Goal: Information Seeking & Learning: Learn about a topic

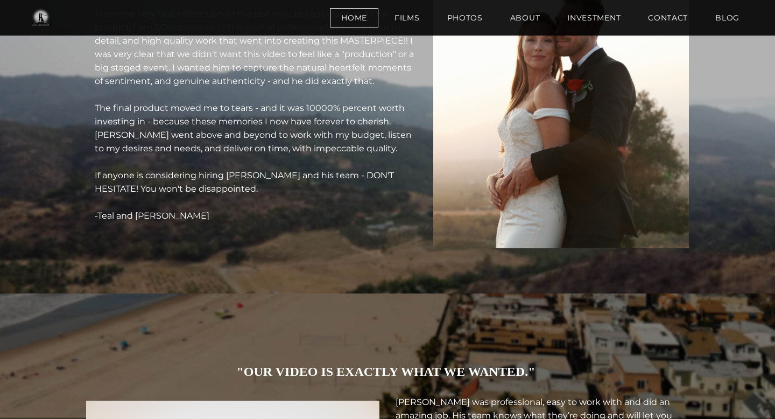
scroll to position [4031, 0]
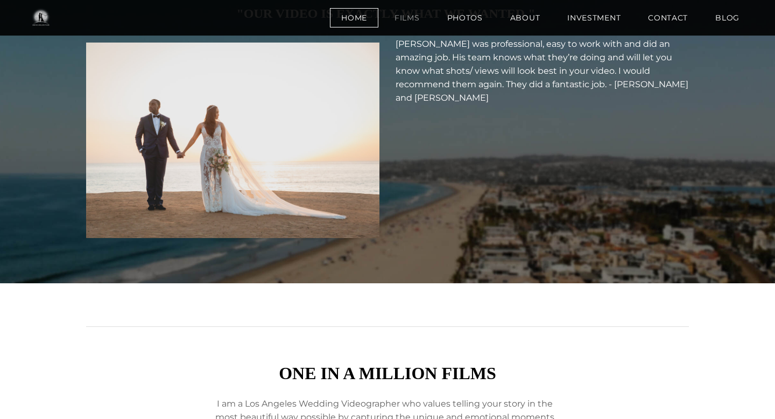
click at [415, 16] on link "Films" at bounding box center [407, 17] width 48 height 19
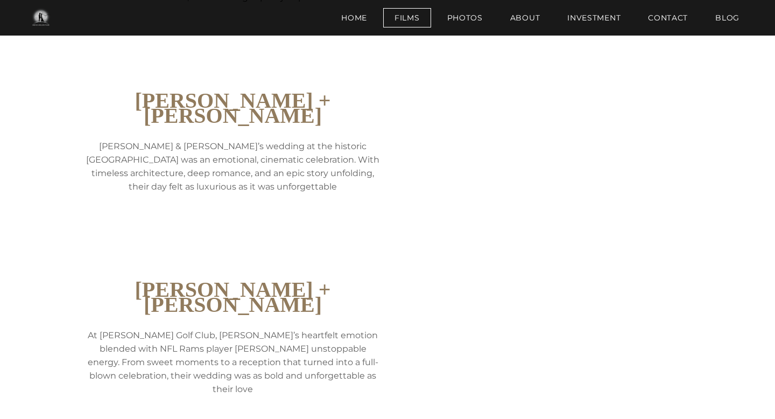
scroll to position [429, 0]
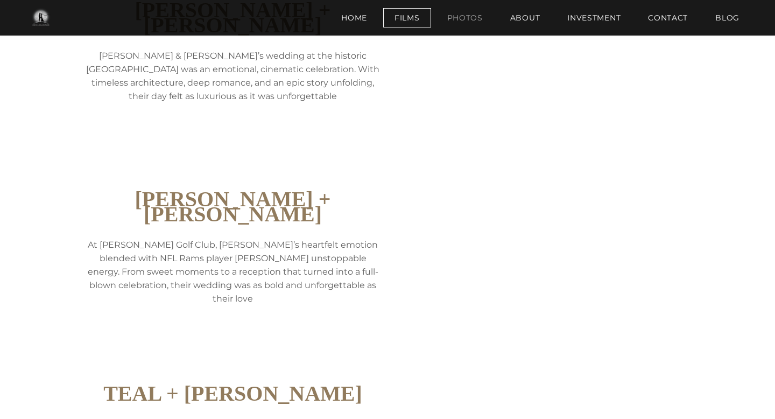
click at [468, 15] on link "Photos" at bounding box center [465, 17] width 58 height 19
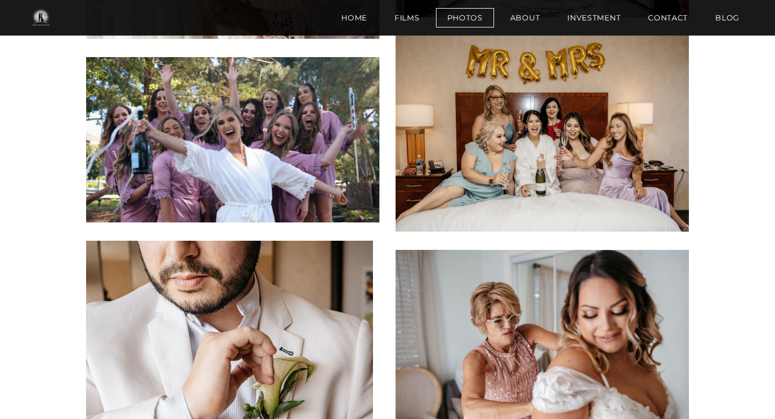
scroll to position [1043, 0]
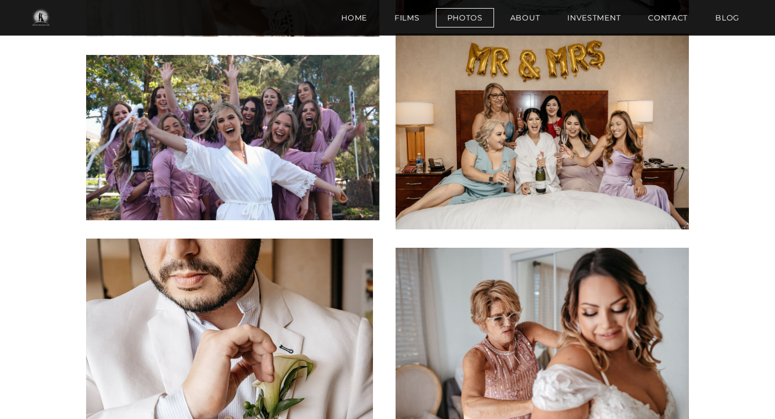
click at [528, 28] on ul "Home Films Photos About Investment Contact BLOG" at bounding box center [542, 17] width 424 height 25
click at [529, 23] on link "About" at bounding box center [525, 17] width 53 height 19
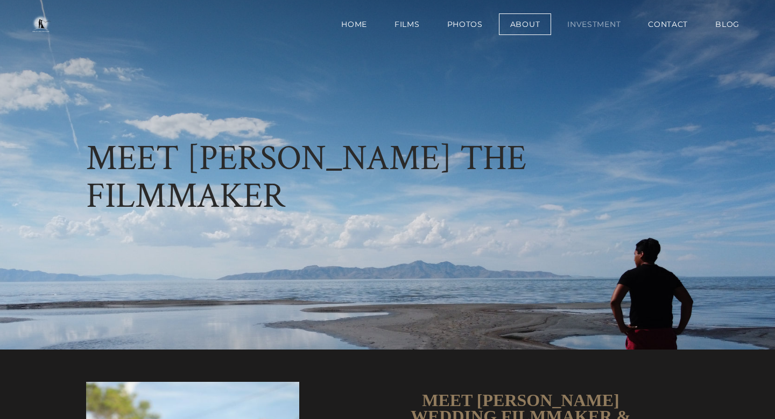
click at [578, 26] on link "Investment" at bounding box center [594, 24] width 76 height 22
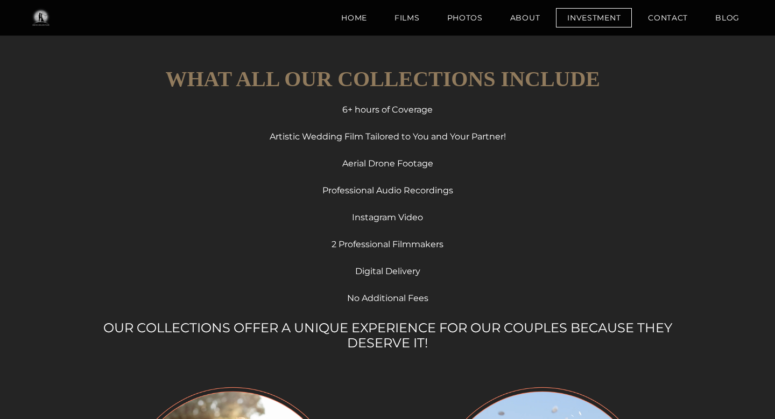
scroll to position [732, 0]
